Goal: Information Seeking & Learning: Learn about a topic

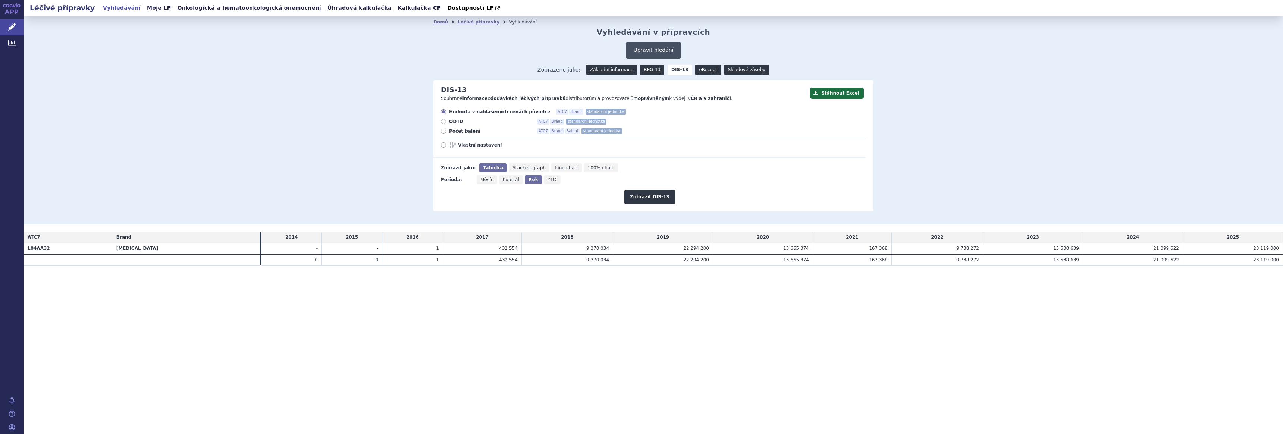
click at [650, 47] on button "Upravit hledání" at bounding box center [653, 50] width 55 height 17
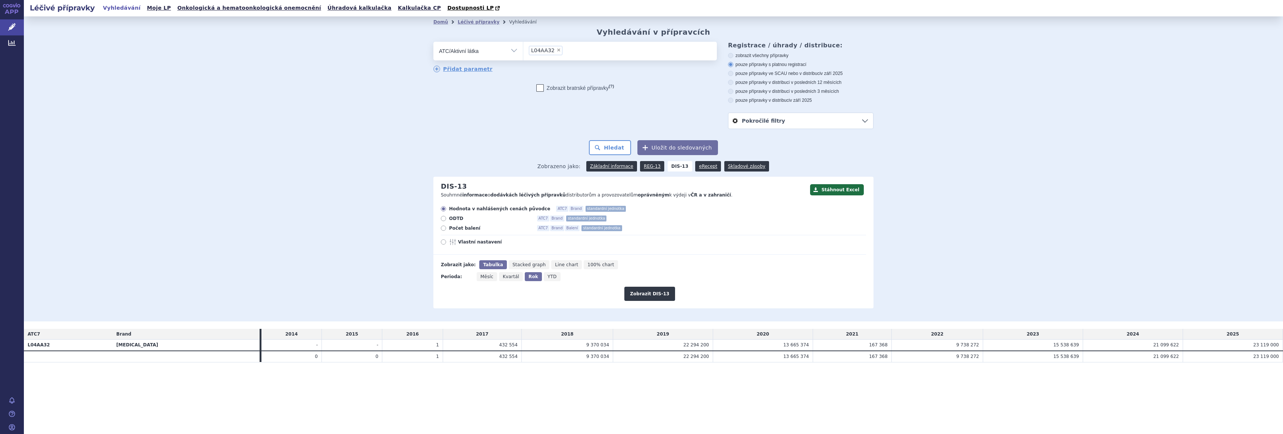
click at [557, 52] on span "×" at bounding box center [559, 50] width 4 height 4
click at [523, 52] on select "L04AA32" at bounding box center [523, 50] width 0 height 19
select select
type input "azacit"
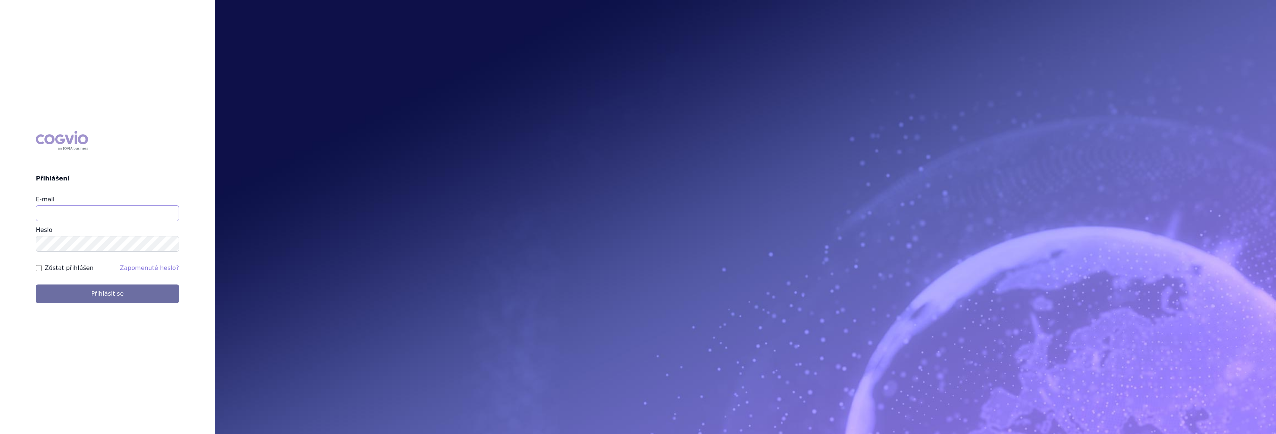
click at [62, 215] on input "E-mail" at bounding box center [107, 214] width 143 height 16
type input "gustav_sverak@accord-healthcare.com"
click at [36, 285] on button "Přihlásit se" at bounding box center [107, 294] width 143 height 19
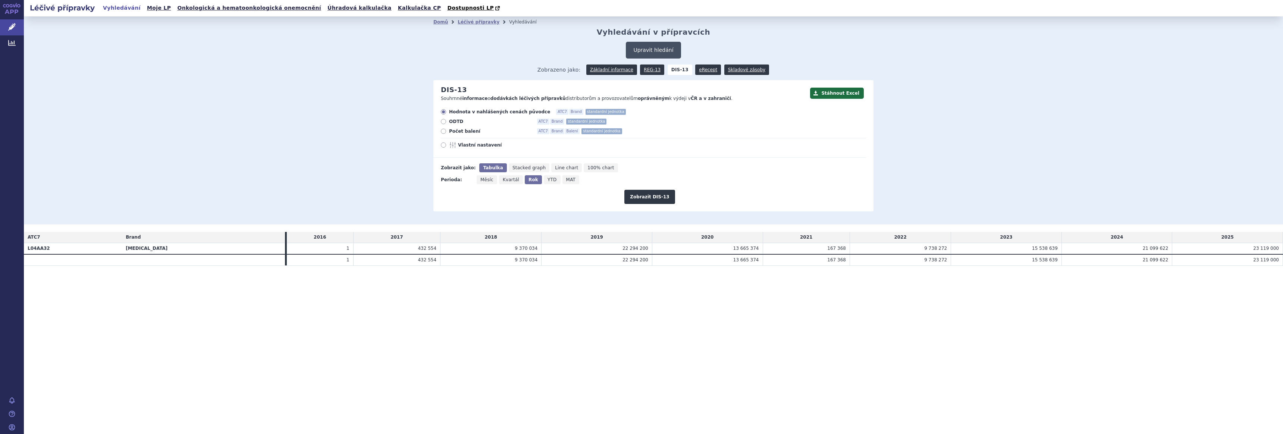
click at [640, 50] on button "Upravit hledání" at bounding box center [653, 50] width 55 height 17
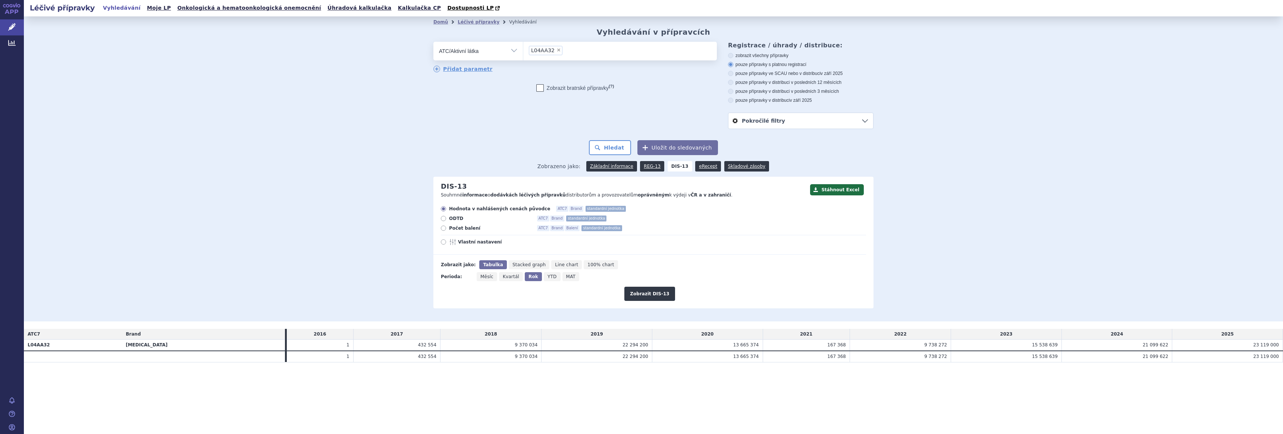
click at [557, 48] on span "×" at bounding box center [559, 50] width 4 height 4
click at [523, 48] on select "L04AA32" at bounding box center [523, 50] width 0 height 19
select select
type input "azaci"
select select "L01BC07"
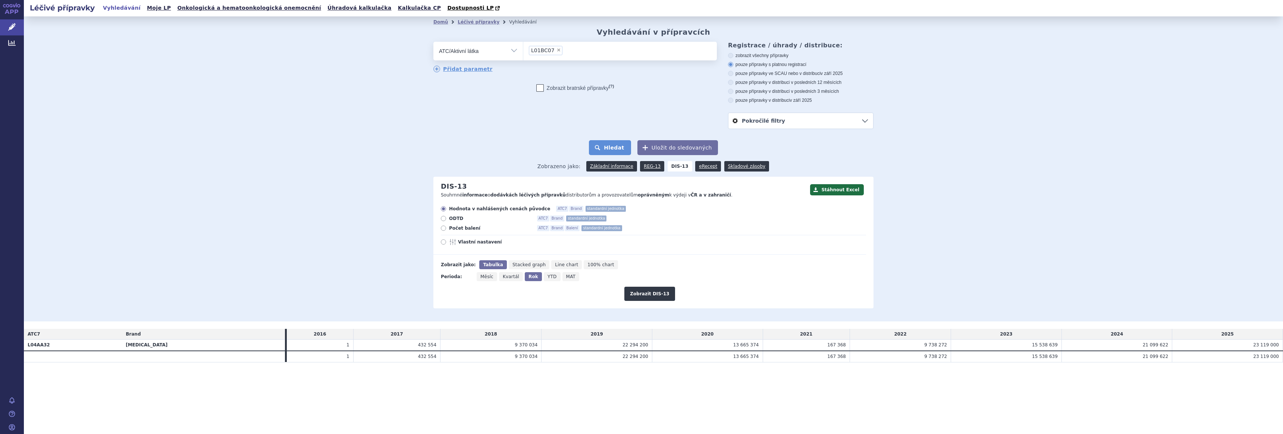
click at [617, 147] on button "Hledat" at bounding box center [610, 147] width 42 height 15
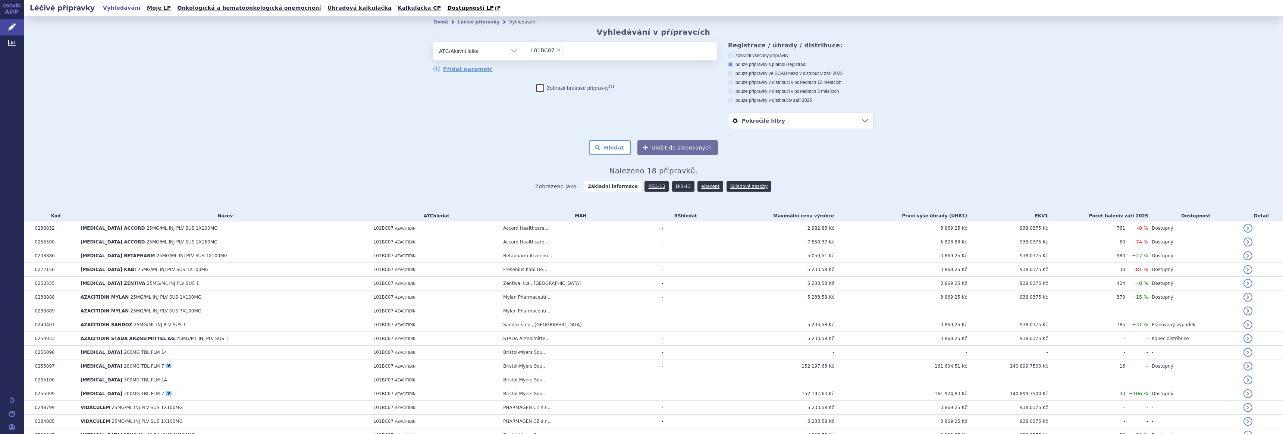
click at [675, 186] on link "DIS-13" at bounding box center [683, 186] width 22 height 10
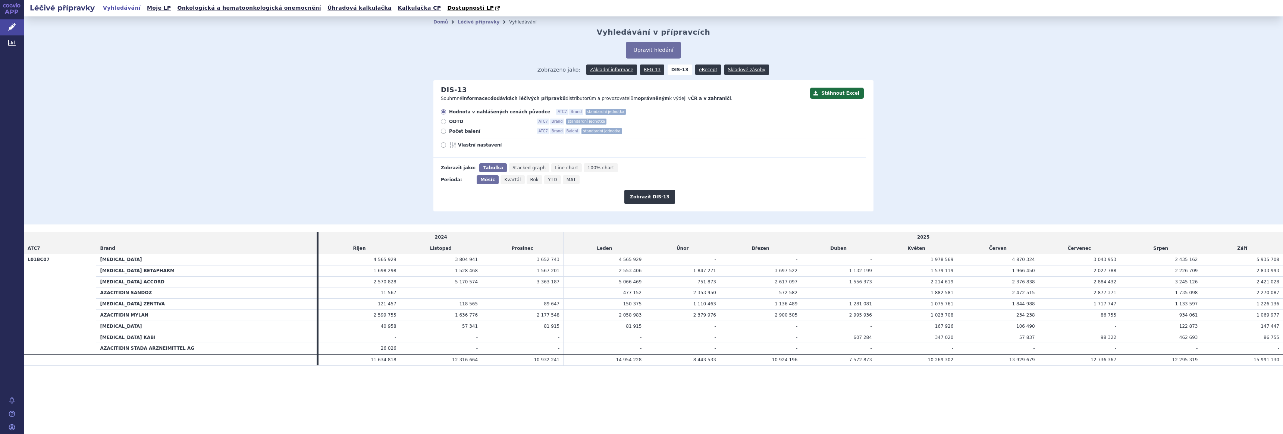
click at [457, 131] on span "Počet balení" at bounding box center [490, 131] width 82 height 6
click at [447, 131] on input "Počet balení ATC7 Brand Balení standardní jednotka" at bounding box center [444, 132] width 5 height 5
radio input "true"
click at [655, 201] on button "Zobrazit DIS-13" at bounding box center [650, 197] width 50 height 14
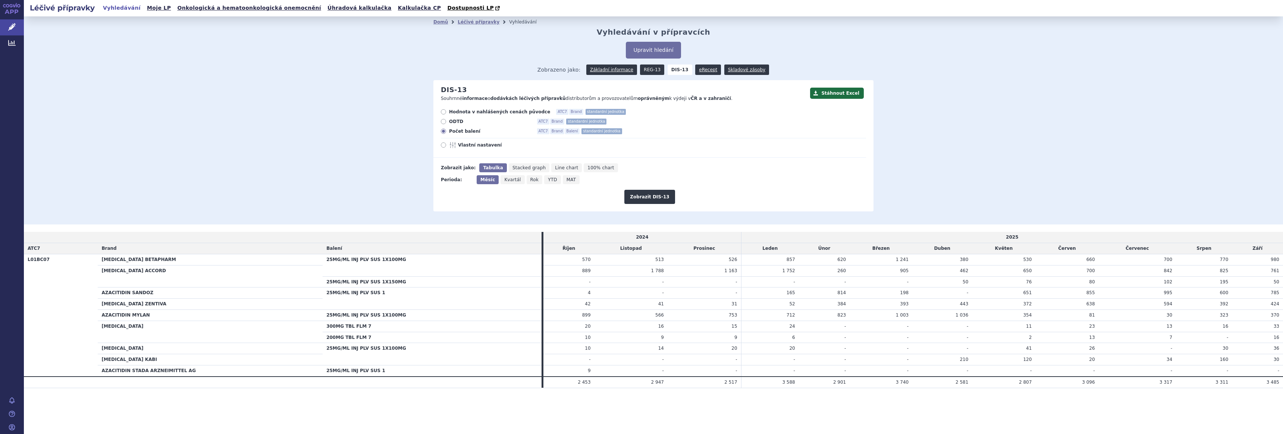
click at [653, 71] on link "REG-13" at bounding box center [652, 70] width 24 height 10
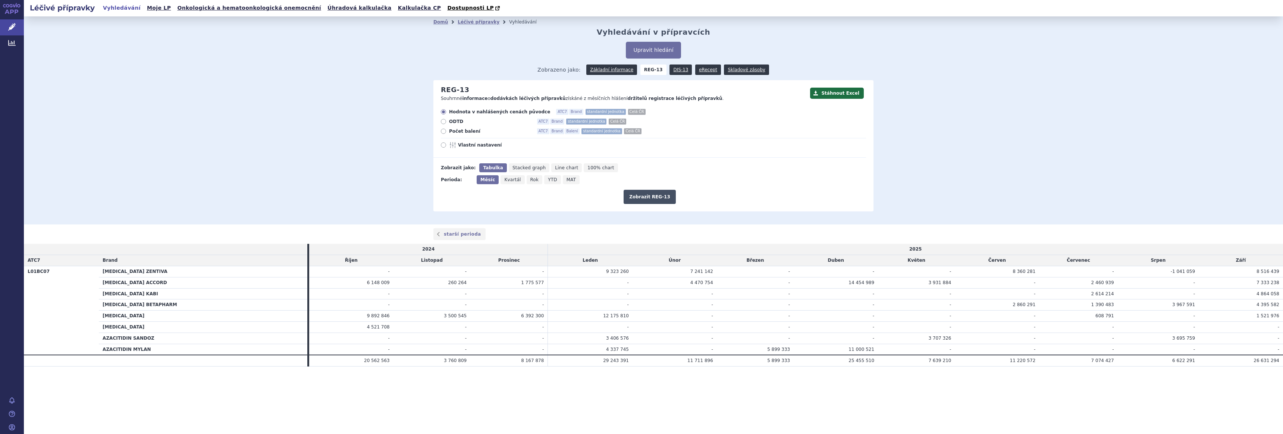
click at [653, 195] on button "Zobrazit REG-13" at bounding box center [650, 197] width 52 height 14
click at [464, 130] on span "Počet balení" at bounding box center [490, 131] width 82 height 6
click at [447, 130] on input "Počet balení ATC7 Brand Balení standardní jednotka Celá ČR" at bounding box center [444, 132] width 5 height 5
radio input "true"
drag, startPoint x: 647, startPoint y: 195, endPoint x: 649, endPoint y: 190, distance: 5.5
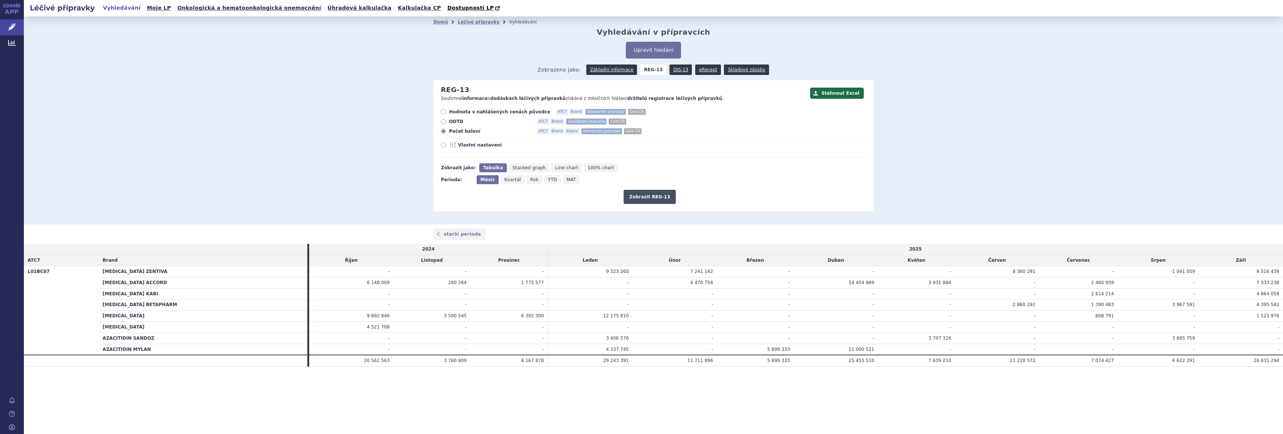
click at [647, 196] on button "Zobrazit REG-13" at bounding box center [650, 197] width 52 height 14
